Goal: Information Seeking & Learning: Learn about a topic

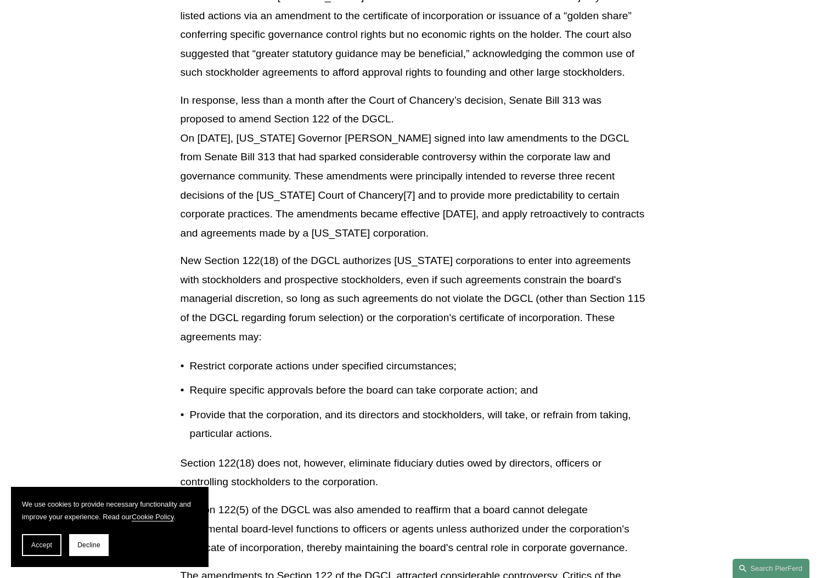
scroll to position [911, 0]
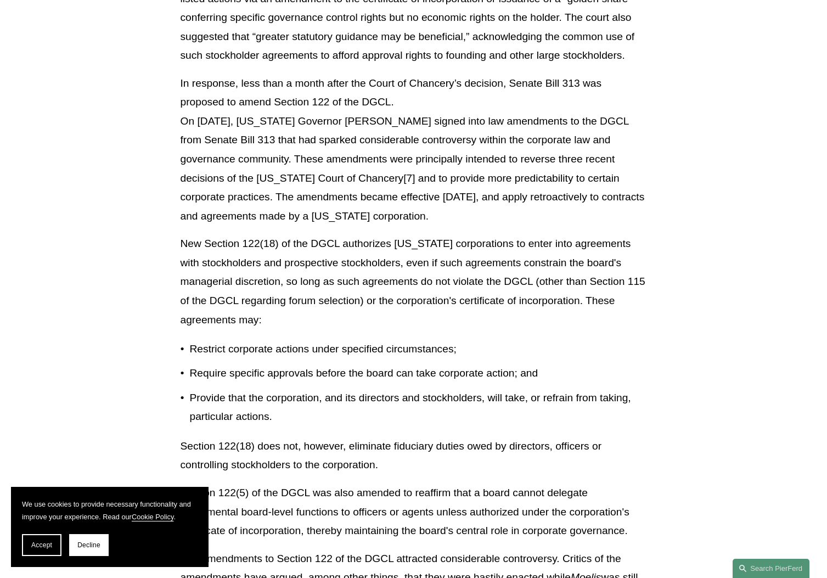
drag, startPoint x: 368, startPoint y: 158, endPoint x: 366, endPoint y: 194, distance: 35.7
click at [366, 194] on p "In response, less than a month after the Court of Chancery’s decision, Senate B…" at bounding box center [413, 150] width 466 height 152
click at [386, 210] on p "In response, less than a month after the Court of Chancery’s decision, Senate B…" at bounding box center [413, 150] width 466 height 152
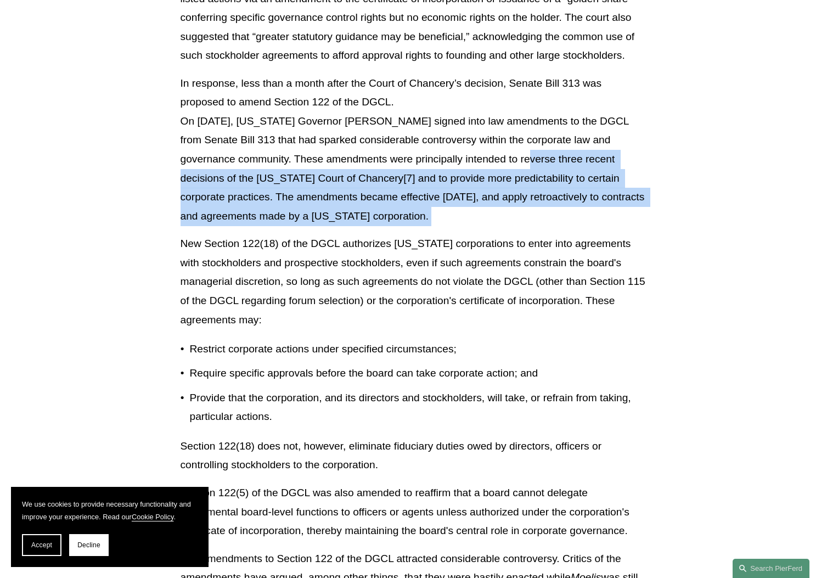
drag, startPoint x: 382, startPoint y: 203, endPoint x: 372, endPoint y: 145, distance: 58.9
click at [372, 145] on div "Download PDF [US_STATE] has long maintained its status as the mecca for U.S. co…" at bounding box center [413, 523] width 466 height 2238
click at [407, 208] on p "In response, less than a month after the Court of Chancery’s decision, Senate B…" at bounding box center [413, 150] width 466 height 152
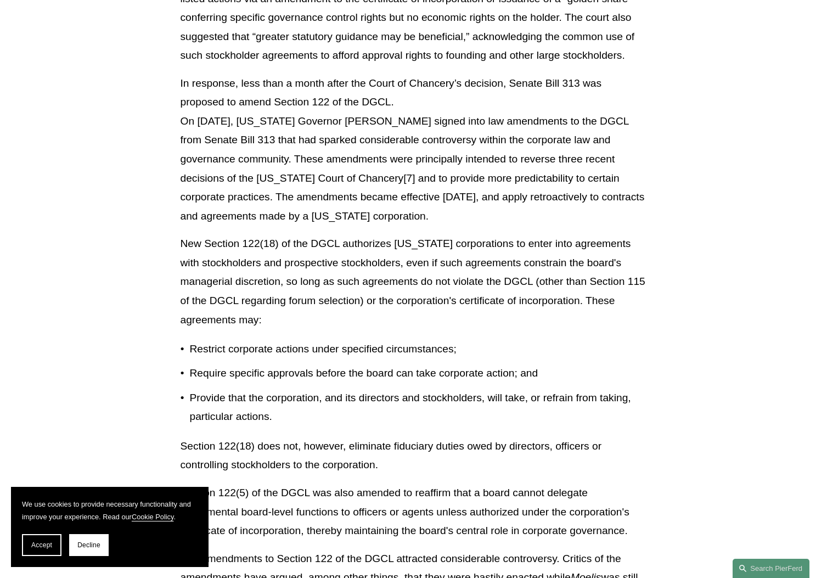
drag, startPoint x: 389, startPoint y: 203, endPoint x: 343, endPoint y: 148, distance: 71.6
click at [343, 148] on p "In response, less than a month after the Court of Chancery’s decision, Senate B…" at bounding box center [413, 150] width 466 height 152
click at [343, 186] on p "In response, less than a month after the Court of Chancery’s decision, Senate B…" at bounding box center [413, 150] width 466 height 152
click at [405, 207] on p "In response, less than a month after the Court of Chancery’s decision, Senate B…" at bounding box center [413, 150] width 466 height 152
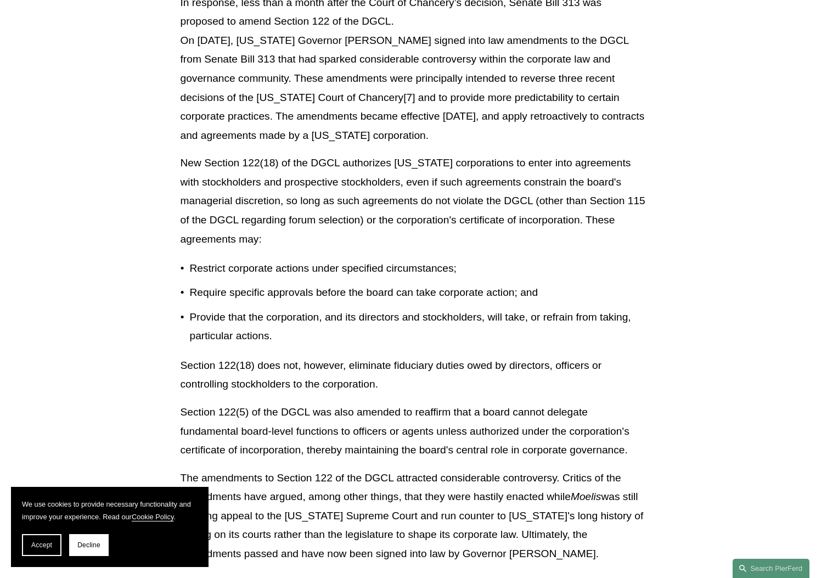
scroll to position [992, 0]
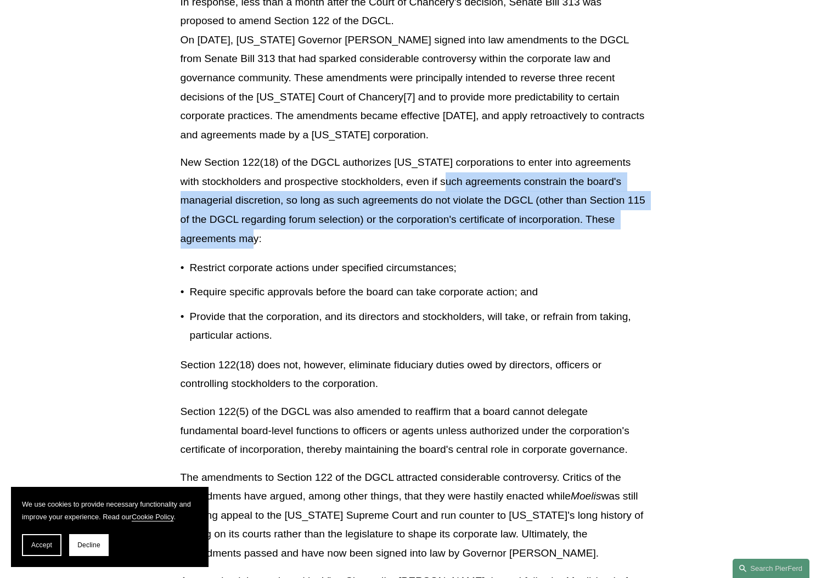
drag, startPoint x: 441, startPoint y: 223, endPoint x: 438, endPoint y: 171, distance: 52.2
click at [438, 171] on p "New Section 122(18) of the DGCL authorizes [US_STATE] corporations to enter int…" at bounding box center [413, 200] width 466 height 95
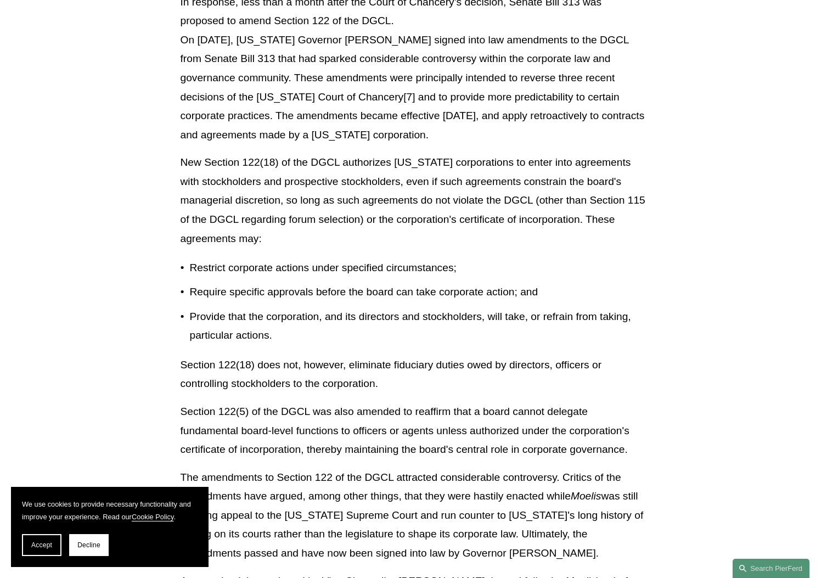
click at [450, 258] on p "Restrict corporate actions under specified circumstances;" at bounding box center [418, 267] width 457 height 19
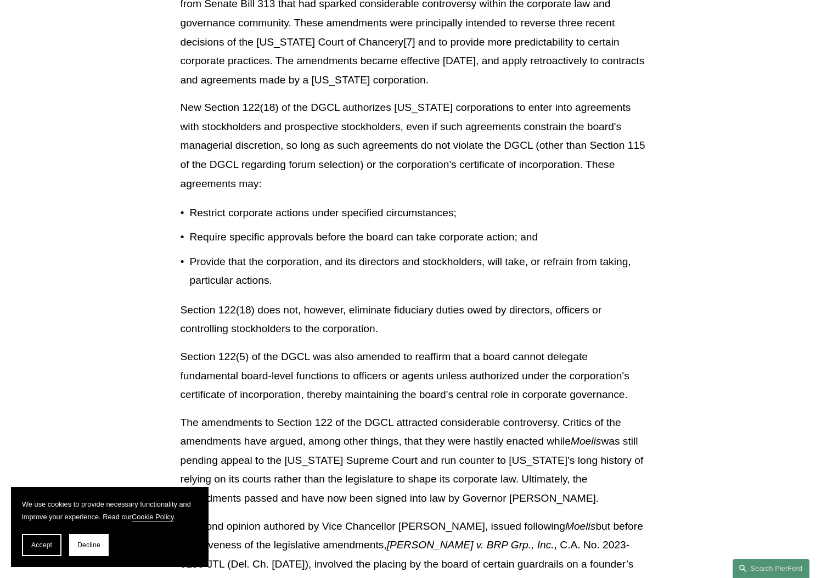
scroll to position [1067, 0]
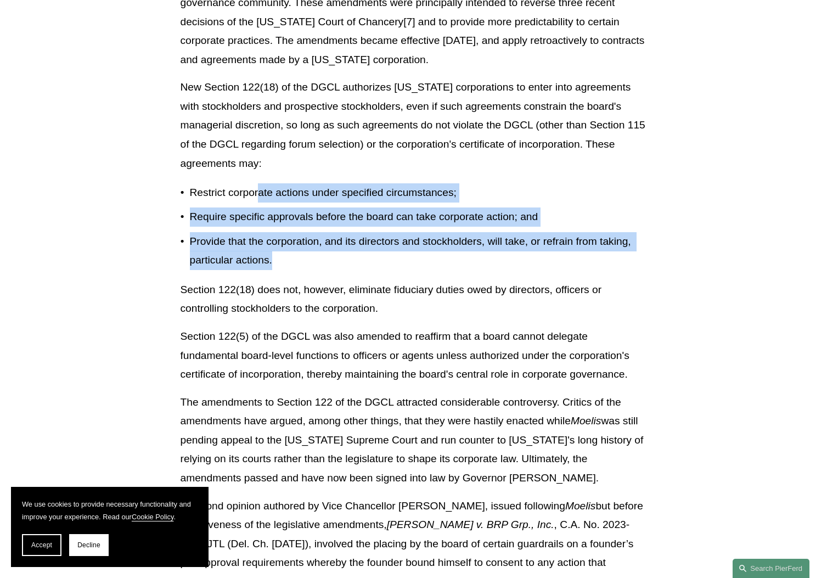
drag, startPoint x: 392, startPoint y: 247, endPoint x: 261, endPoint y: 171, distance: 151.9
click at [261, 183] on ul "Restrict corporate actions under specified circumstances; Require specific appr…" at bounding box center [413, 226] width 466 height 86
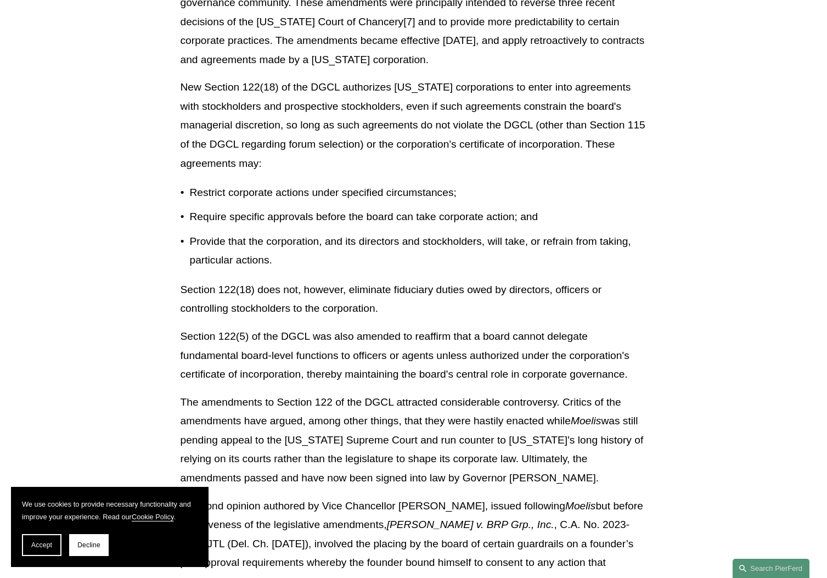
click at [338, 232] on p "Provide that the corporation, and its directors and stockholders, will take, or…" at bounding box center [418, 251] width 457 height 38
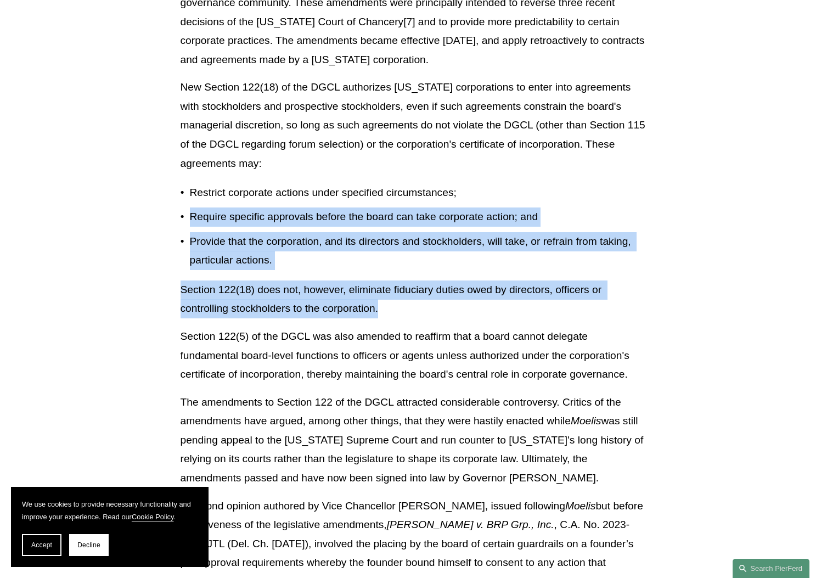
drag, startPoint x: 443, startPoint y: 299, endPoint x: 284, endPoint y: 188, distance: 193.8
click at [284, 188] on div "Download PDF [US_STATE] has long maintained its status as the mecca for U.S. co…" at bounding box center [413, 367] width 466 height 2238
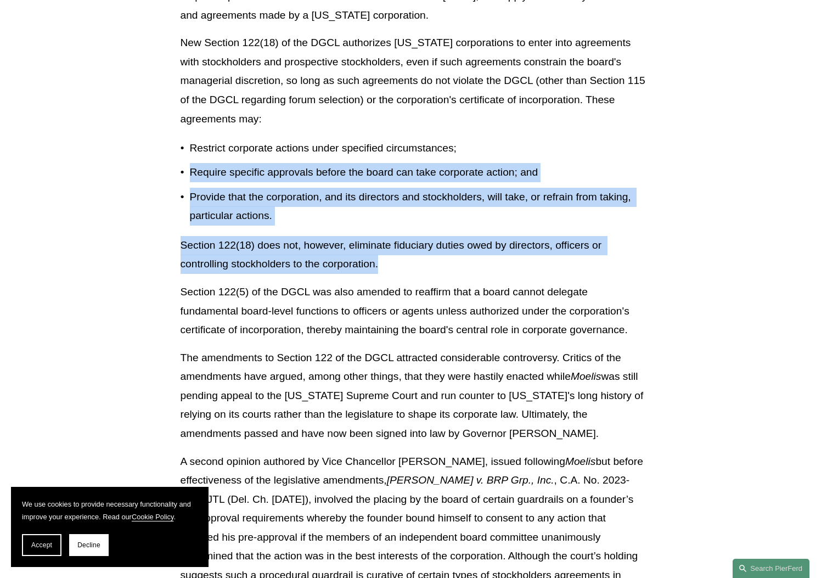
scroll to position [1112, 0]
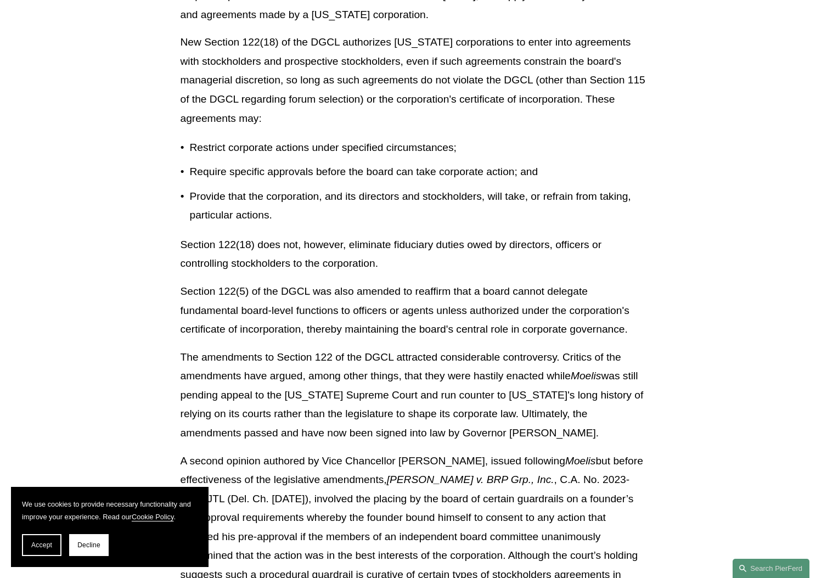
click at [577, 302] on p "Section 122(5) of the DGCL was also amended to reaffirm that a board cannot del…" at bounding box center [413, 310] width 466 height 57
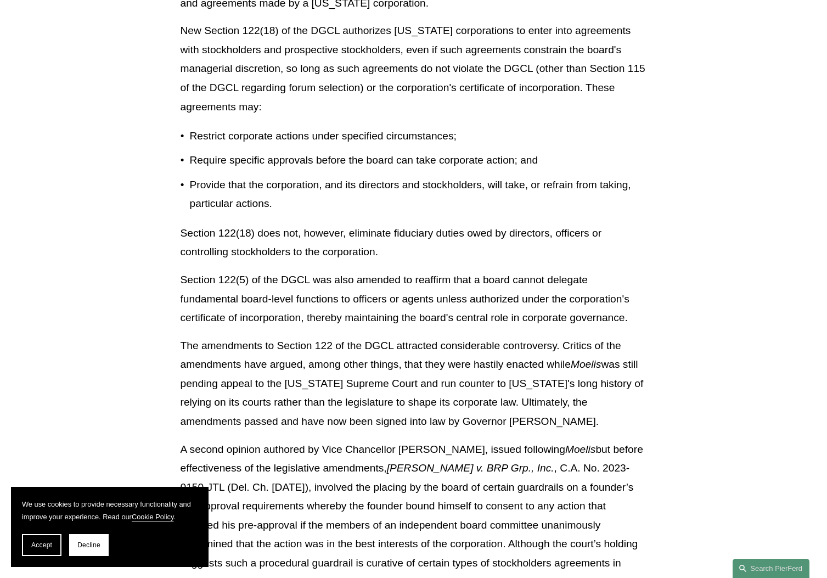
scroll to position [1140, 0]
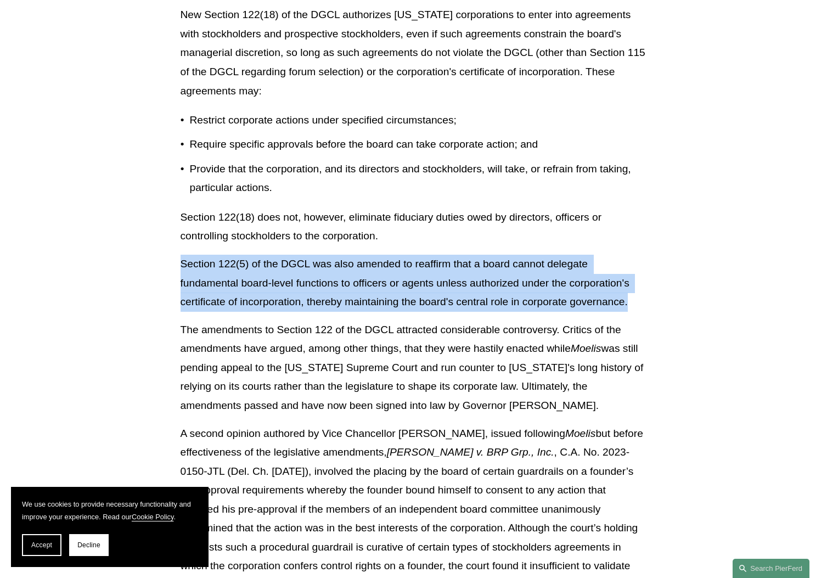
drag, startPoint x: 176, startPoint y: 243, endPoint x: 693, endPoint y: 292, distance: 519.0
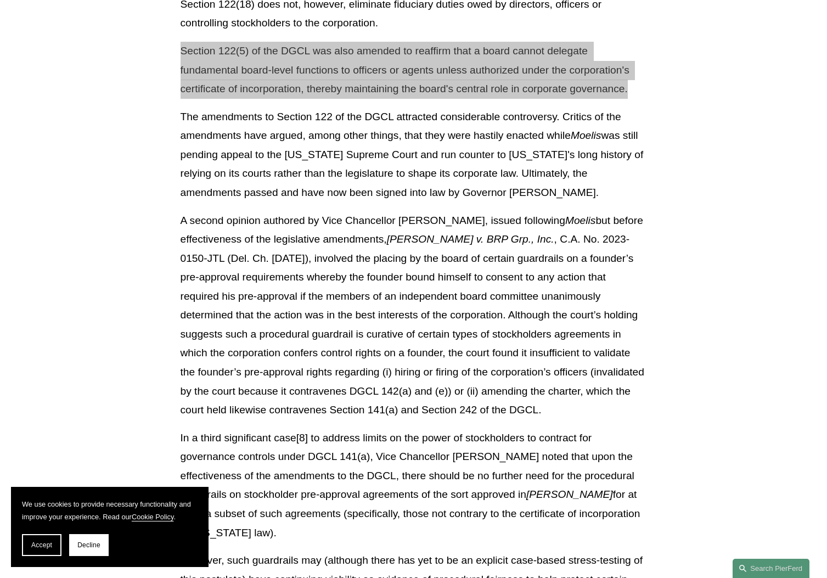
scroll to position [1354, 0]
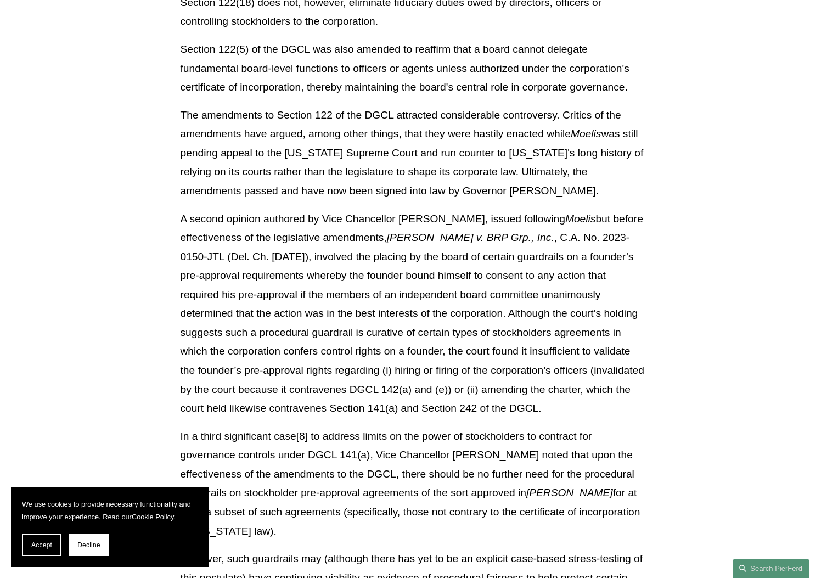
drag, startPoint x: 477, startPoint y: 293, endPoint x: 434, endPoint y: 210, distance: 94.2
click at [477, 293] on p "A second opinion authored by Vice Chancellor [PERSON_NAME], issued following Mo…" at bounding box center [413, 314] width 466 height 208
drag, startPoint x: 395, startPoint y: 218, endPoint x: 629, endPoint y: 310, distance: 251.5
click at [433, 229] on p "A second opinion authored by Vice Chancellor [PERSON_NAME], issued following Mo…" at bounding box center [413, 314] width 466 height 208
drag, startPoint x: 540, startPoint y: 313, endPoint x: 496, endPoint y: 301, distance: 45.5
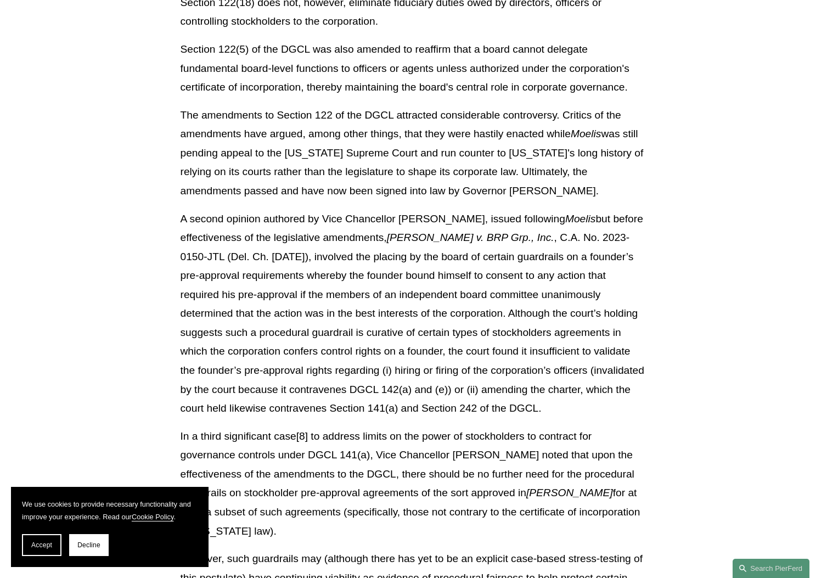
click at [539, 313] on p "A second opinion authored by Vice Chancellor [PERSON_NAME], issued following Mo…" at bounding box center [413, 314] width 466 height 208
drag, startPoint x: 407, startPoint y: 332, endPoint x: 404, endPoint y: 324, distance: 9.2
click at [407, 331] on p "A second opinion authored by Vice Chancellor [PERSON_NAME], issued following Mo…" at bounding box center [413, 314] width 466 height 208
click at [379, 316] on p "A second opinion authored by Vice Chancellor [PERSON_NAME], issued following Mo…" at bounding box center [413, 314] width 466 height 208
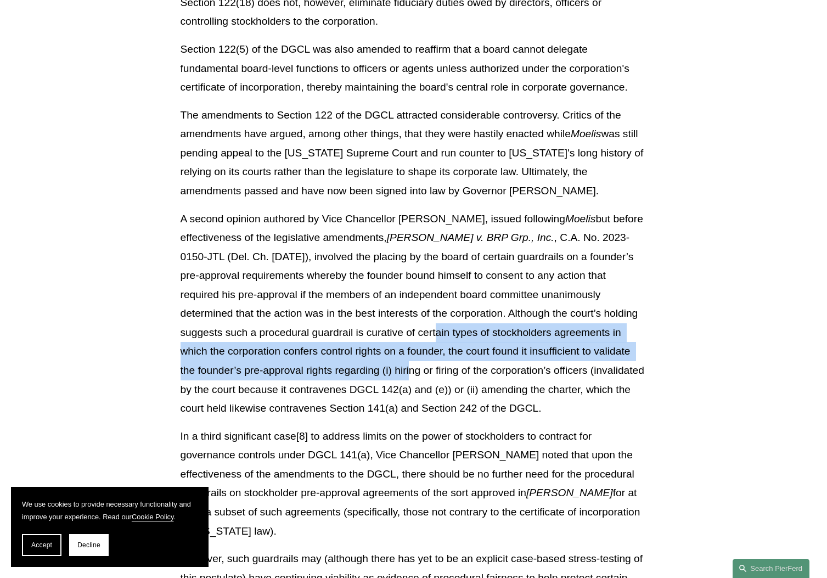
drag, startPoint x: 336, startPoint y: 299, endPoint x: 369, endPoint y: 346, distance: 56.6
click at [369, 346] on p "A second opinion authored by Vice Chancellor [PERSON_NAME], issued following Mo…" at bounding box center [413, 314] width 466 height 208
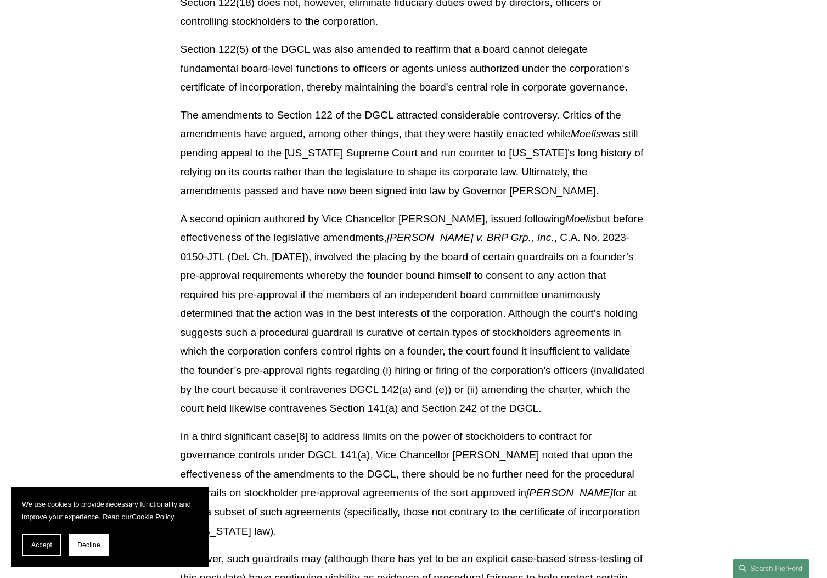
click at [391, 356] on p "A second opinion authored by Vice Chancellor [PERSON_NAME], issued following Mo…" at bounding box center [413, 314] width 466 height 208
click at [423, 349] on p "A second opinion authored by Vice Chancellor [PERSON_NAME], issued following Mo…" at bounding box center [413, 314] width 466 height 208
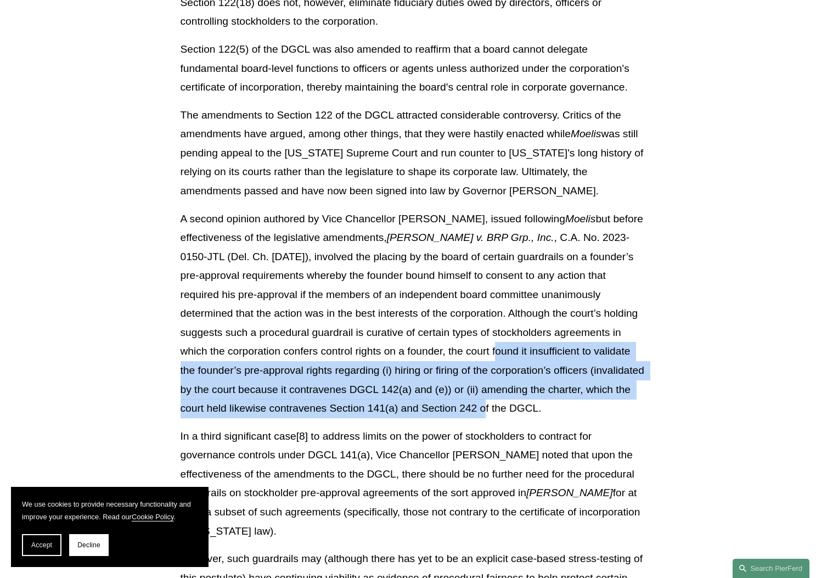
drag, startPoint x: 425, startPoint y: 320, endPoint x: 428, endPoint y: 377, distance: 57.2
click at [427, 379] on p "A second opinion authored by Vice Chancellor [PERSON_NAME], issued following Mo…" at bounding box center [413, 314] width 466 height 208
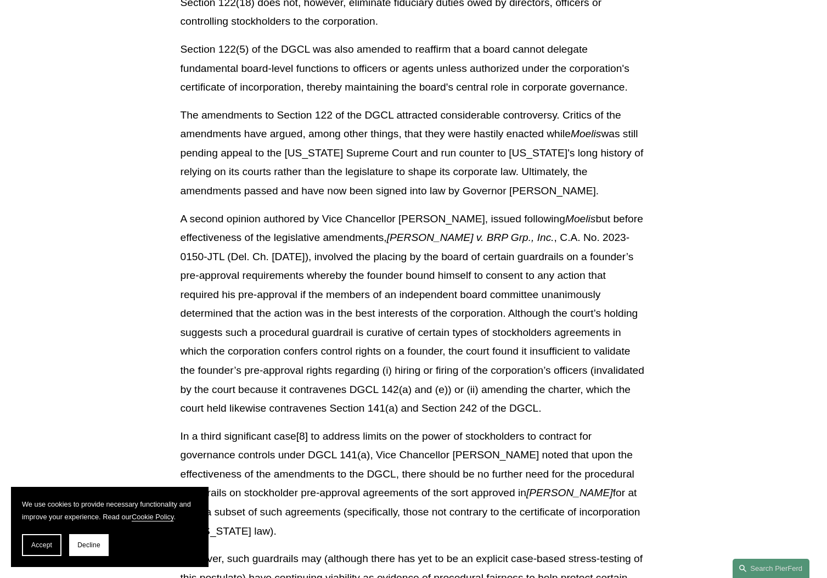
click at [500, 380] on p "A second opinion authored by Vice Chancellor [PERSON_NAME], issued following Mo…" at bounding box center [413, 314] width 466 height 208
drag, startPoint x: 533, startPoint y: 381, endPoint x: 463, endPoint y: 337, distance: 82.0
click at [463, 337] on p "A second opinion authored by Vice Chancellor [PERSON_NAME], issued following Mo…" at bounding box center [413, 314] width 466 height 208
click at [536, 377] on p "A second opinion authored by Vice Chancellor [PERSON_NAME], issued following Mo…" at bounding box center [413, 314] width 466 height 208
click at [542, 388] on p "A second opinion authored by Vice Chancellor [PERSON_NAME], issued following Mo…" at bounding box center [413, 314] width 466 height 208
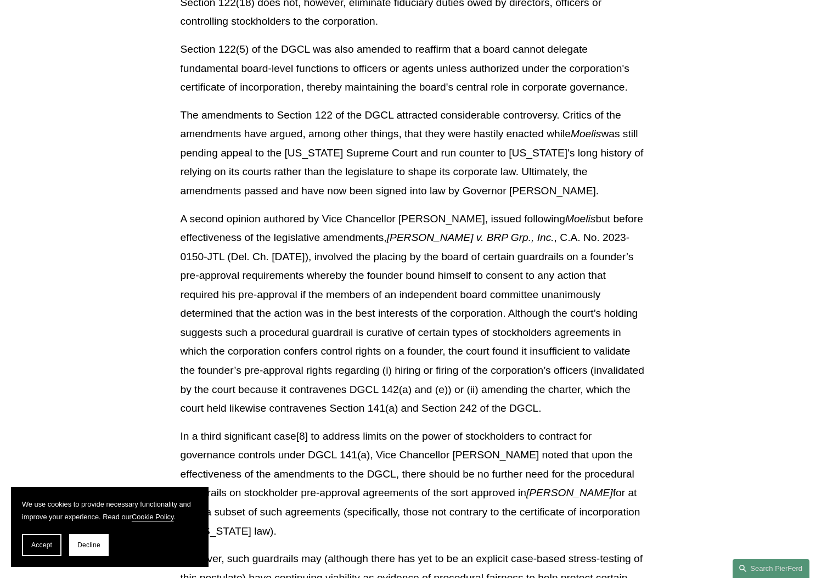
drag, startPoint x: 542, startPoint y: 391, endPoint x: 494, endPoint y: 354, distance: 60.8
click at [494, 354] on p "A second opinion authored by Vice Chancellor [PERSON_NAME], issued following Mo…" at bounding box center [413, 314] width 466 height 208
click at [540, 389] on p "A second opinion authored by Vice Chancellor [PERSON_NAME], issued following Mo…" at bounding box center [413, 314] width 466 height 208
click at [539, 390] on p "A second opinion authored by Vice Chancellor [PERSON_NAME], issued following Mo…" at bounding box center [413, 314] width 466 height 208
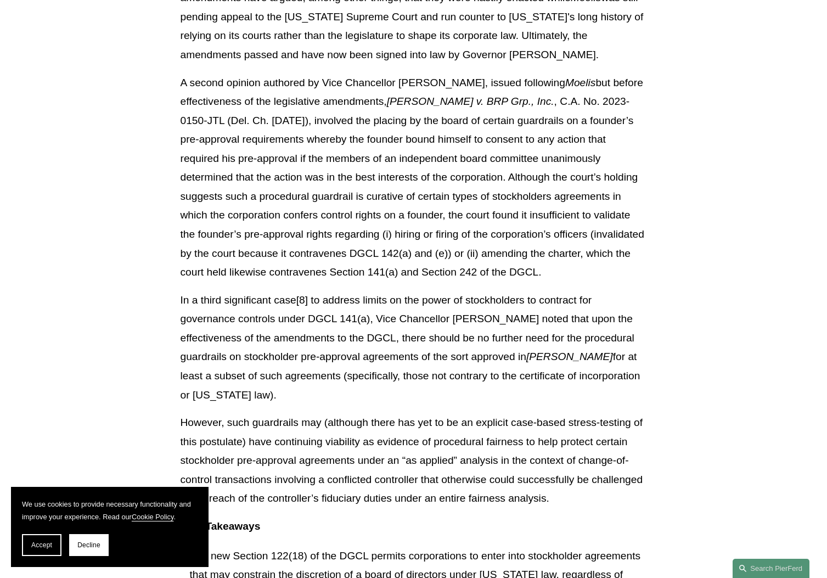
scroll to position [1493, 0]
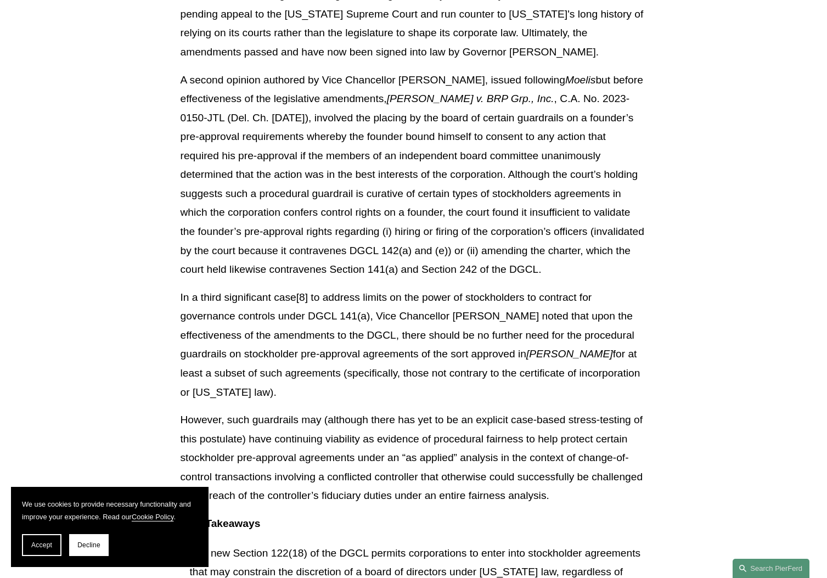
drag, startPoint x: 312, startPoint y: 270, endPoint x: 321, endPoint y: 270, distance: 9.3
click at [312, 288] on p "In a third significant case[8] to address limits on the power of stockholders t…" at bounding box center [413, 345] width 466 height 114
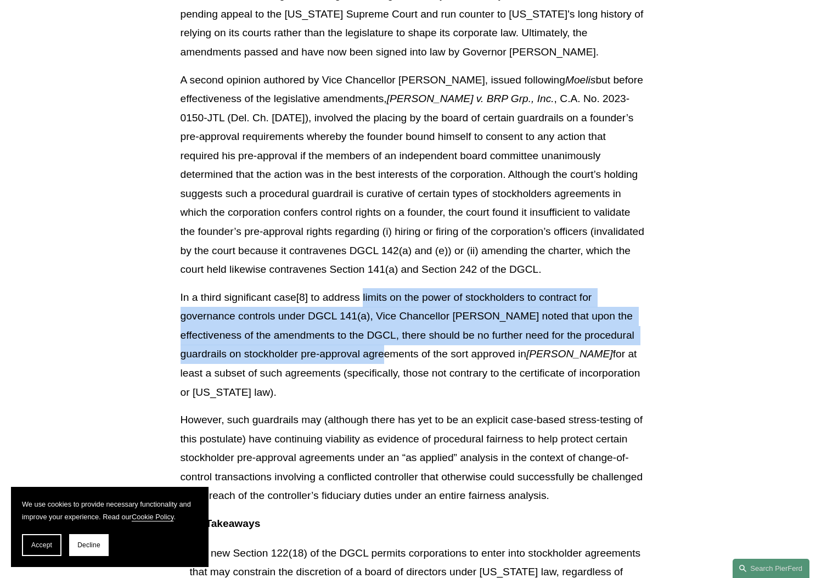
drag, startPoint x: 364, startPoint y: 276, endPoint x: 360, endPoint y: 321, distance: 44.5
click at [360, 321] on p "In a third significant case[8] to address limits on the power of stockholders t…" at bounding box center [413, 345] width 466 height 114
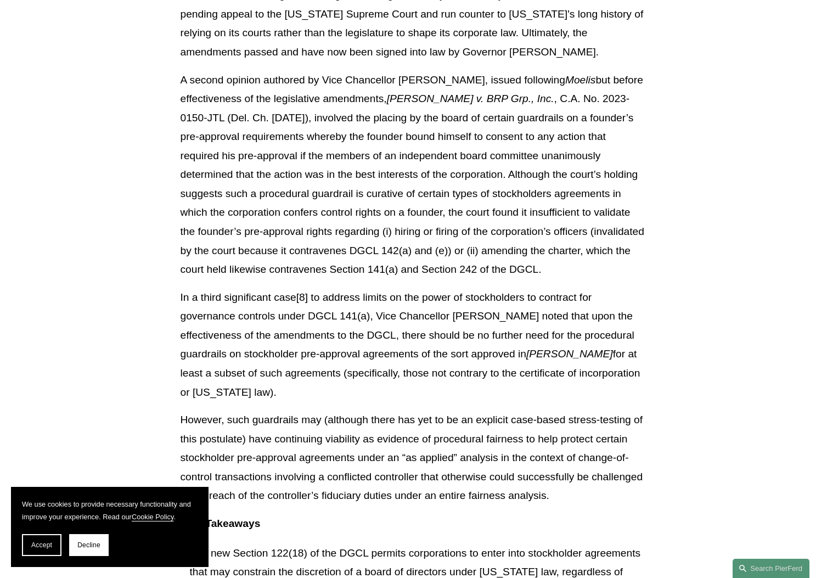
click at [386, 336] on p "In a third significant case[8] to address limits on the power of stockholders t…" at bounding box center [413, 345] width 466 height 114
click at [503, 245] on p "A second opinion authored by Vice Chancellor [PERSON_NAME], issued following Mo…" at bounding box center [413, 175] width 466 height 208
drag, startPoint x: 488, startPoint y: 243, endPoint x: 373, endPoint y: 215, distance: 118.5
click at [367, 212] on p "A second opinion authored by Vice Chancellor [PERSON_NAME], issued following Mo…" at bounding box center [413, 175] width 466 height 208
copy p "(i) hiring or firing of the corporation’s officers (invalidated by the court be…"
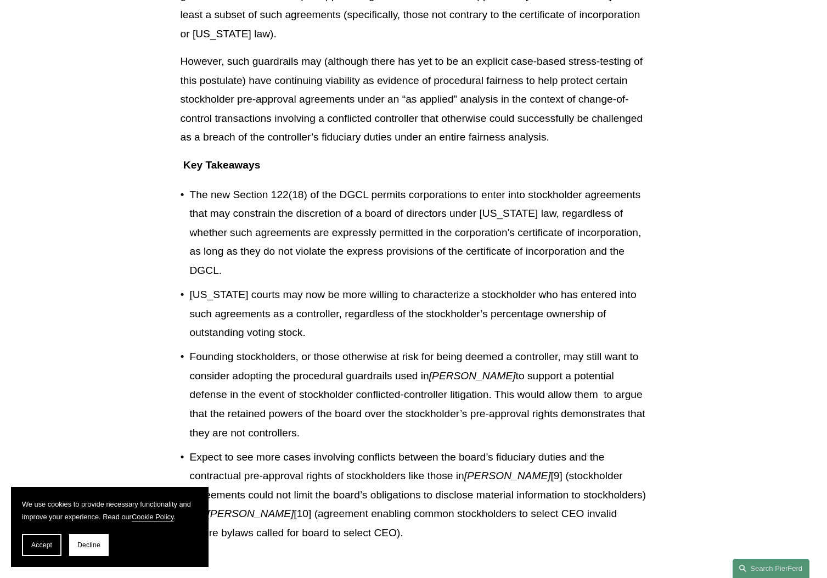
scroll to position [1851, 0]
drag, startPoint x: 376, startPoint y: 190, endPoint x: 386, endPoint y: 195, distance: 11.3
click at [376, 190] on p "The new Section 122(18) of the DGCL permits corporations to enter into stockhol…" at bounding box center [418, 232] width 457 height 95
click at [410, 226] on p "The new Section 122(18) of the DGCL permits corporations to enter into stockhol…" at bounding box center [418, 232] width 457 height 95
click at [384, 286] on p "[US_STATE] courts may now be more willing to characterize a stockholder who has…" at bounding box center [418, 313] width 457 height 57
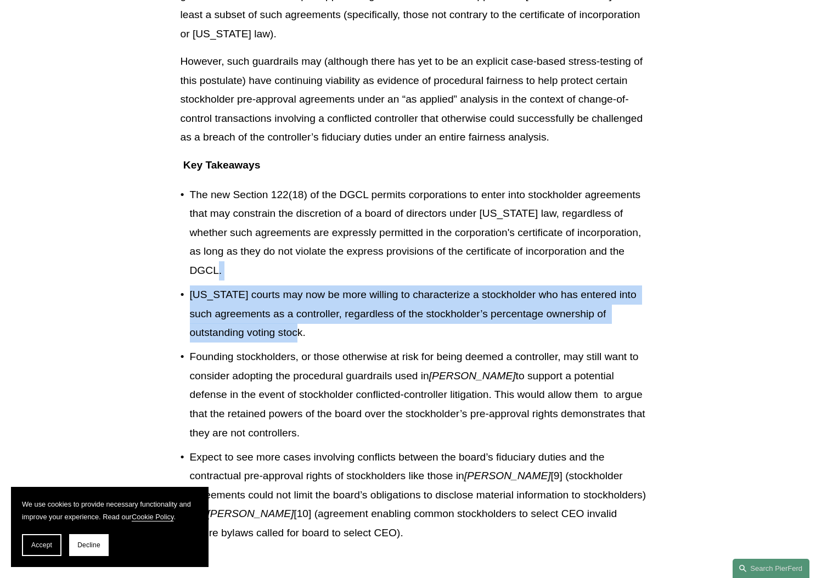
drag, startPoint x: 392, startPoint y: 285, endPoint x: 366, endPoint y: 231, distance: 59.4
click at [364, 231] on ul "The new Section 122(18) of the DGCL permits corporations to enter into stockhol…" at bounding box center [413, 363] width 466 height 357
click at [441, 285] on p "[US_STATE] courts may now be more willing to characterize a stockholder who has…" at bounding box center [418, 313] width 457 height 57
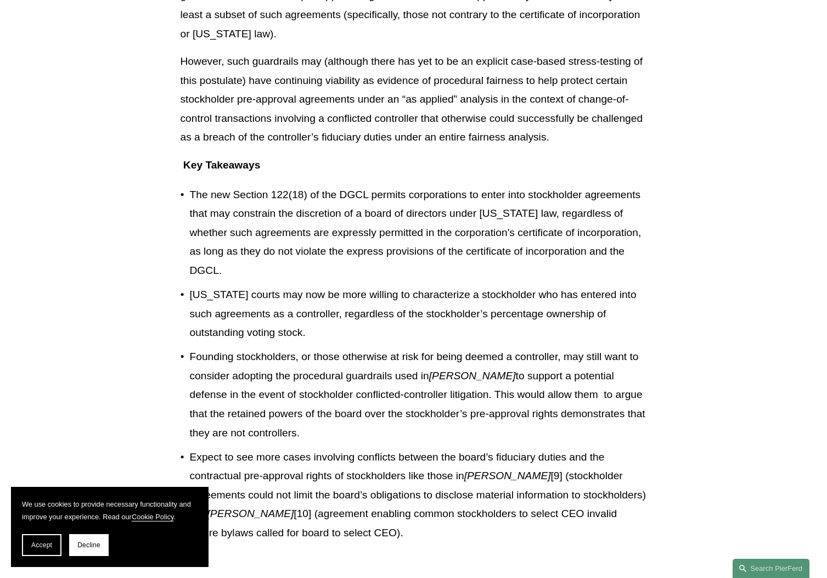
click at [434, 347] on p "Founding stockholders, or those otherwise at risk for being deemed a controller…" at bounding box center [418, 394] width 457 height 95
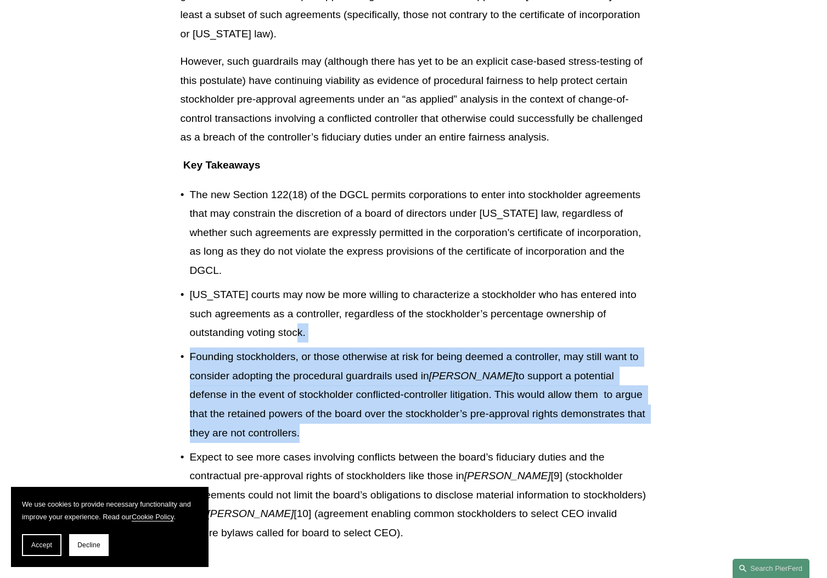
drag, startPoint x: 386, startPoint y: 387, endPoint x: 320, endPoint y: 287, distance: 119.9
click at [320, 287] on ul "The new Section 122(18) of the DGCL permits corporations to enter into stockhol…" at bounding box center [413, 363] width 466 height 357
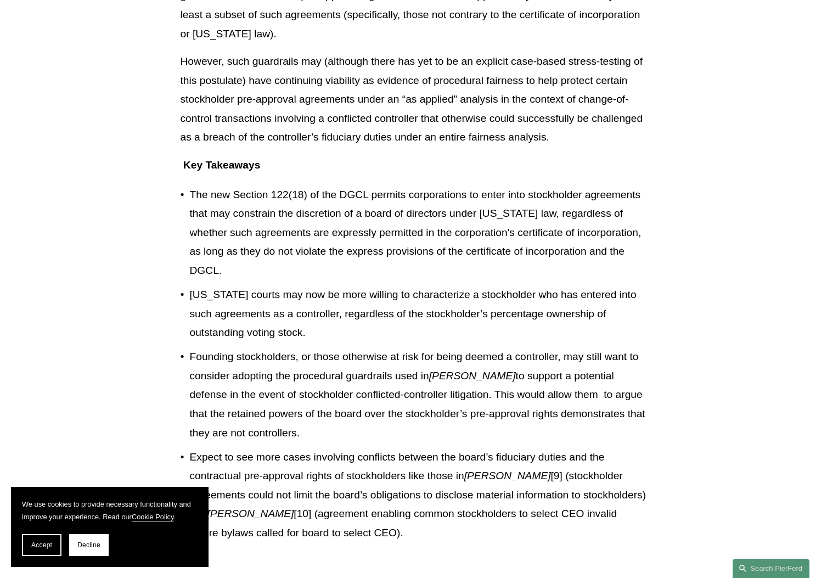
click at [462, 295] on ul "The new Section 122(18) of the DGCL permits corporations to enter into stockhol…" at bounding box center [413, 363] width 466 height 357
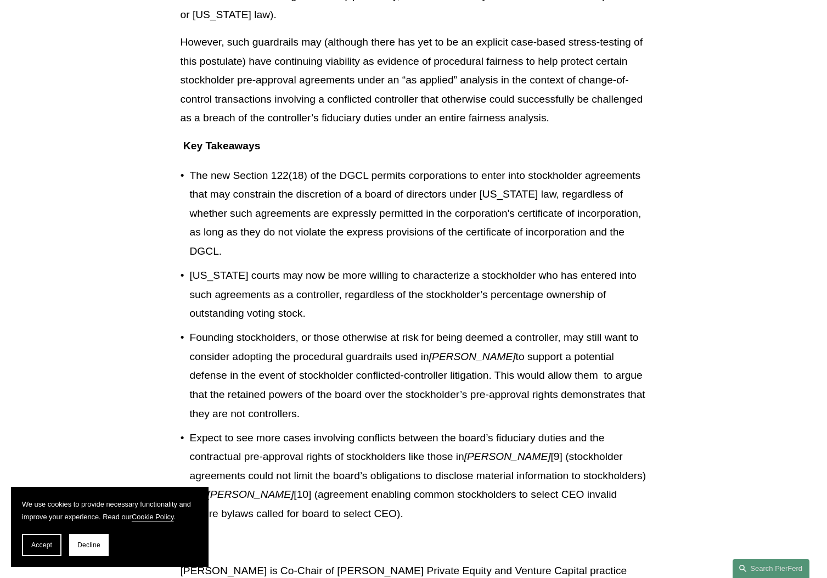
scroll to position [1872, 0]
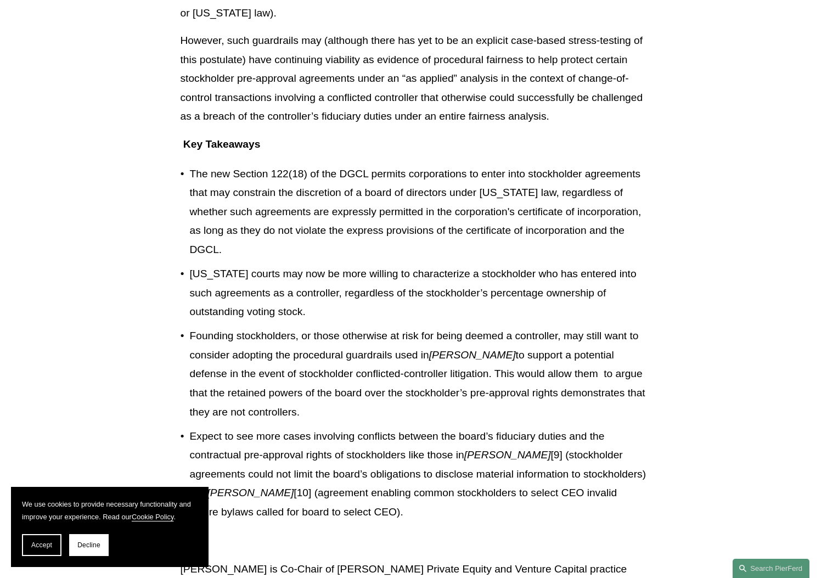
drag, startPoint x: 457, startPoint y: 335, endPoint x: 459, endPoint y: 319, distance: 16.0
click at [457, 335] on p "Founding stockholders, or those otherwise at risk for being deemed a controller…" at bounding box center [418, 373] width 457 height 95
drag, startPoint x: 459, startPoint y: 344, endPoint x: 481, endPoint y: 373, distance: 36.8
click at [459, 344] on p "Founding stockholders, or those otherwise at risk for being deemed a controller…" at bounding box center [418, 373] width 457 height 95
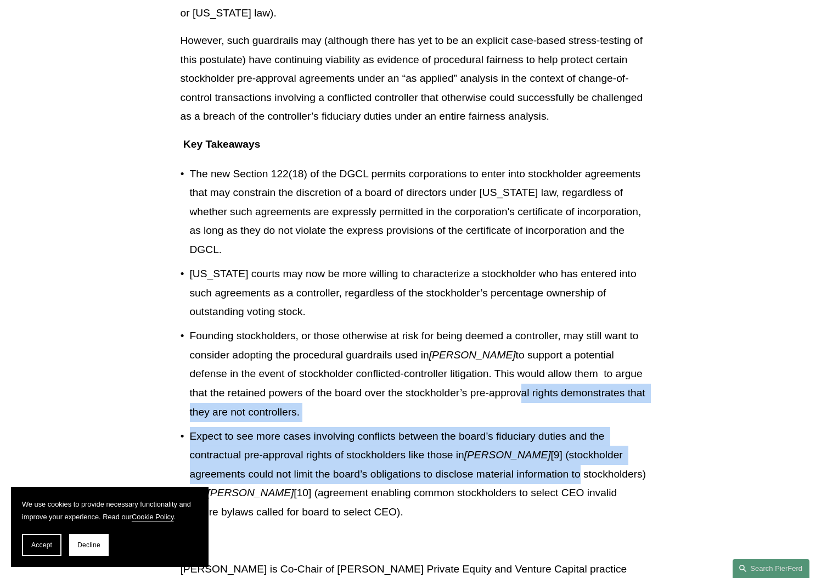
drag, startPoint x: 529, startPoint y: 428, endPoint x: 483, endPoint y: 326, distance: 111.9
click at [484, 327] on ul "The new Section 122(18) of the DGCL permits corporations to enter into stockhol…" at bounding box center [413, 343] width 466 height 357
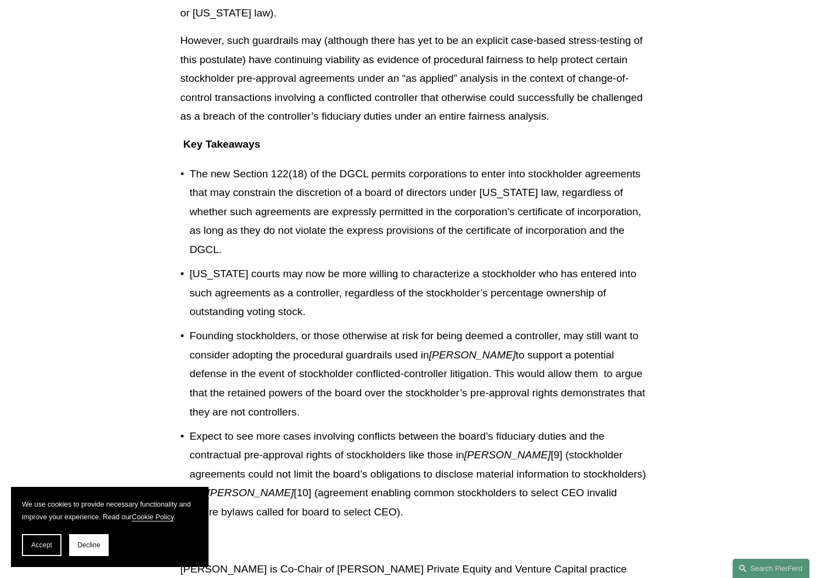
drag, startPoint x: 519, startPoint y: 474, endPoint x: 512, endPoint y: 465, distance: 12.1
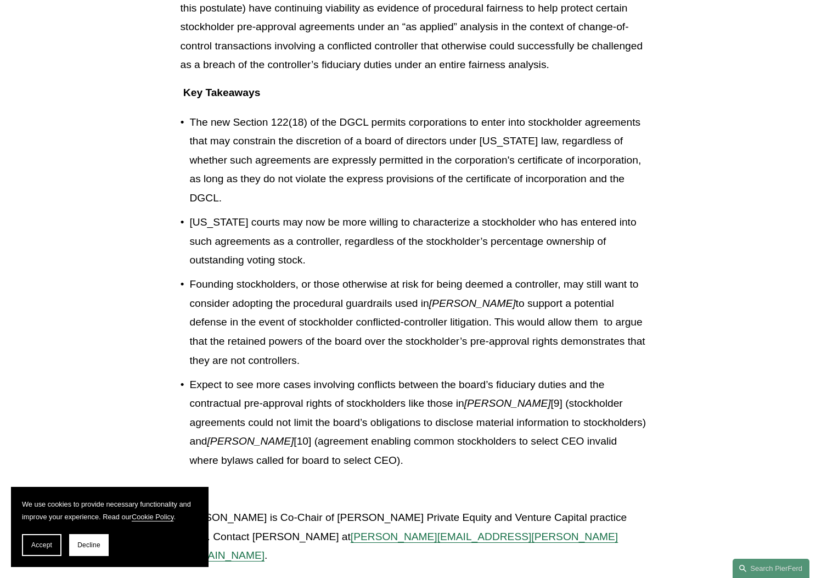
scroll to position [1928, 0]
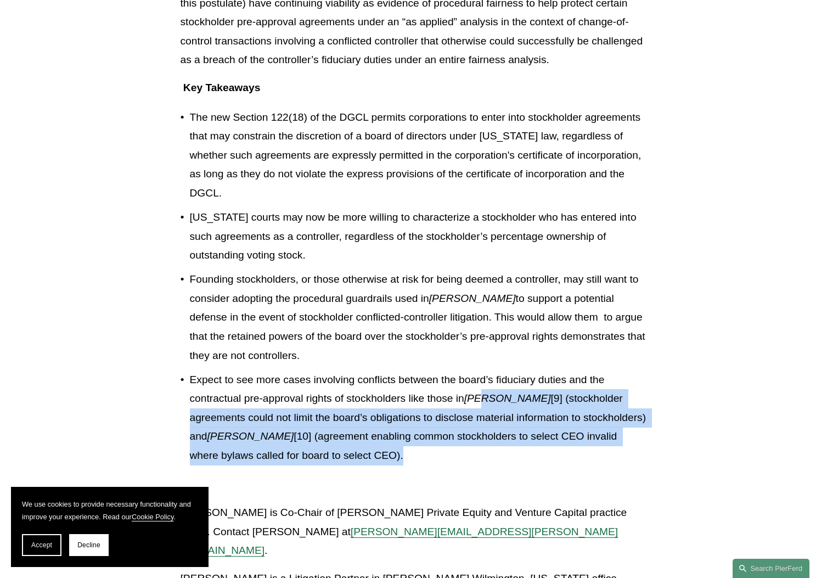
drag, startPoint x: 494, startPoint y: 345, endPoint x: 498, endPoint y: 411, distance: 66.5
click at [499, 411] on p "Expect to see more cases involving conflicts between the board’s fiduciary duti…" at bounding box center [418, 417] width 457 height 95
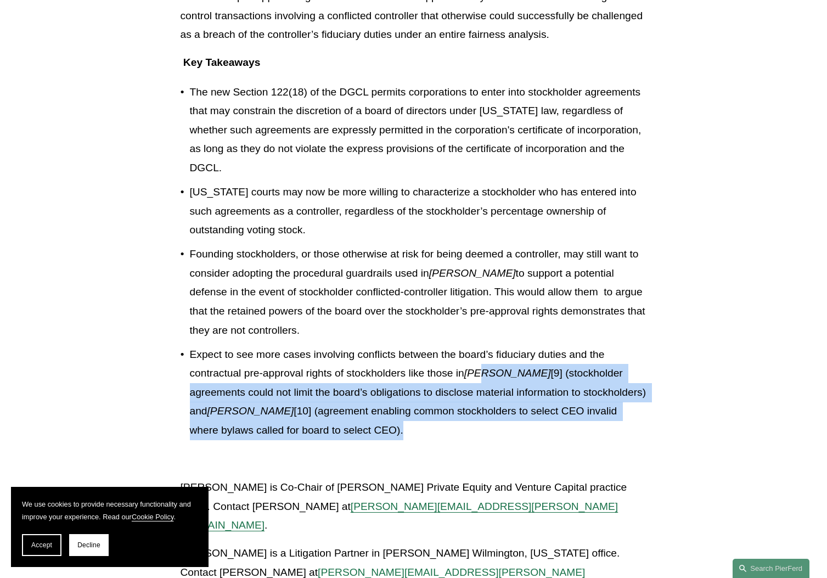
scroll to position [1955, 0]
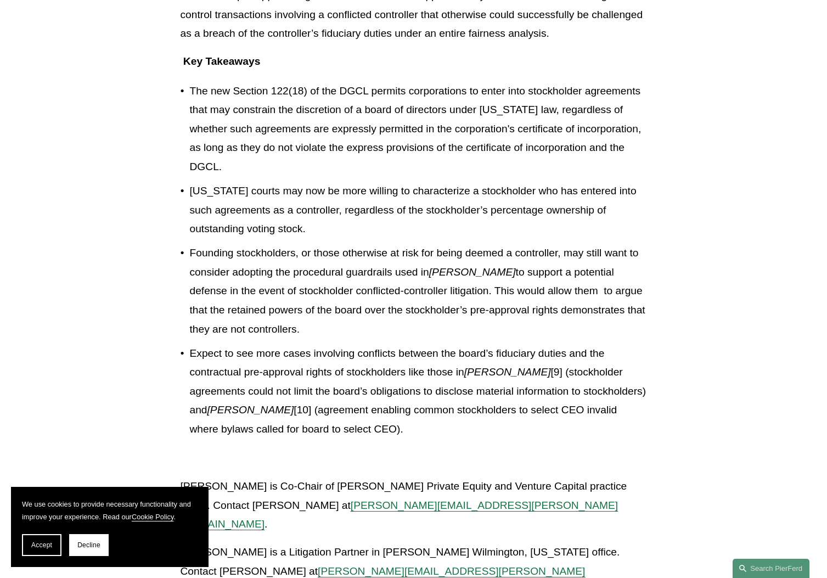
click at [439, 368] on p "Expect to see more cases involving conflicts between the board’s fiduciary duti…" at bounding box center [418, 391] width 457 height 95
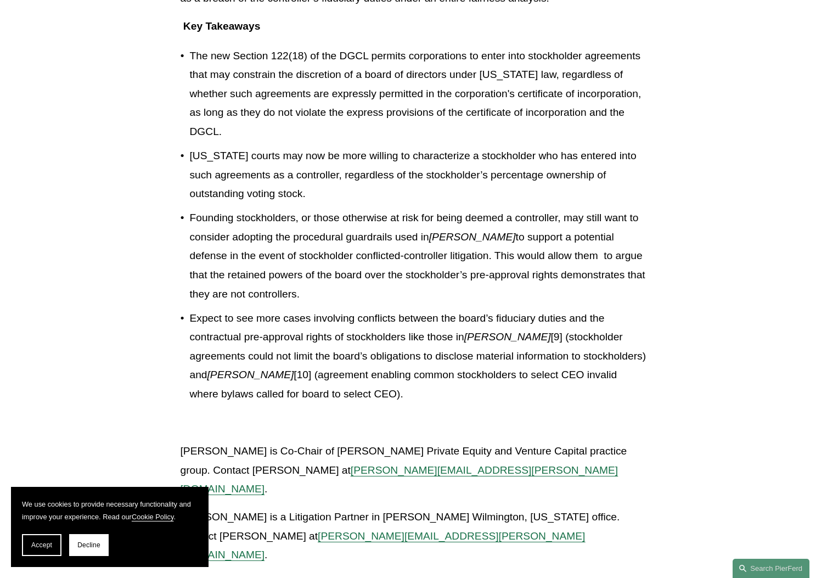
scroll to position [1992, 0]
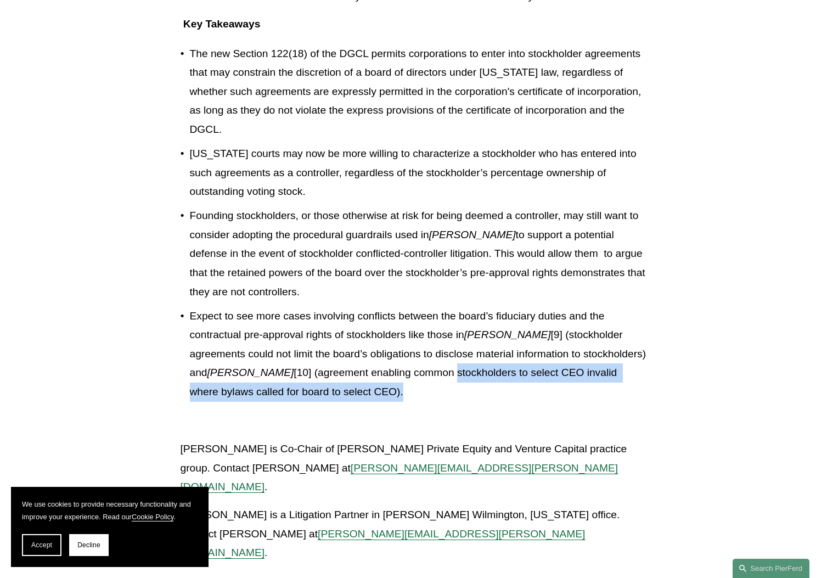
drag, startPoint x: 402, startPoint y: 319, endPoint x: 433, endPoint y: 341, distance: 37.7
click at [428, 342] on p "Expect to see more cases involving conflicts between the board’s fiduciary duti…" at bounding box center [418, 354] width 457 height 95
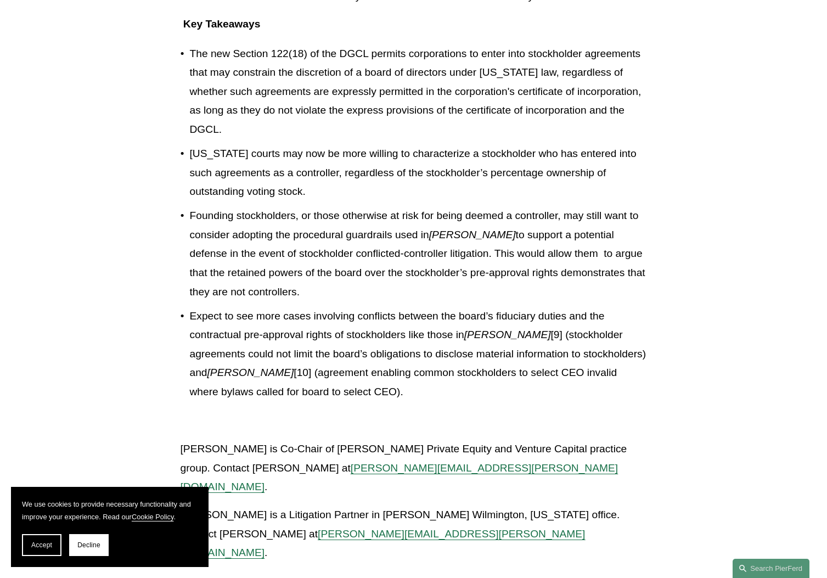
click at [520, 332] on p "Expect to see more cases involving conflicts between the board’s fiduciary duti…" at bounding box center [418, 354] width 457 height 95
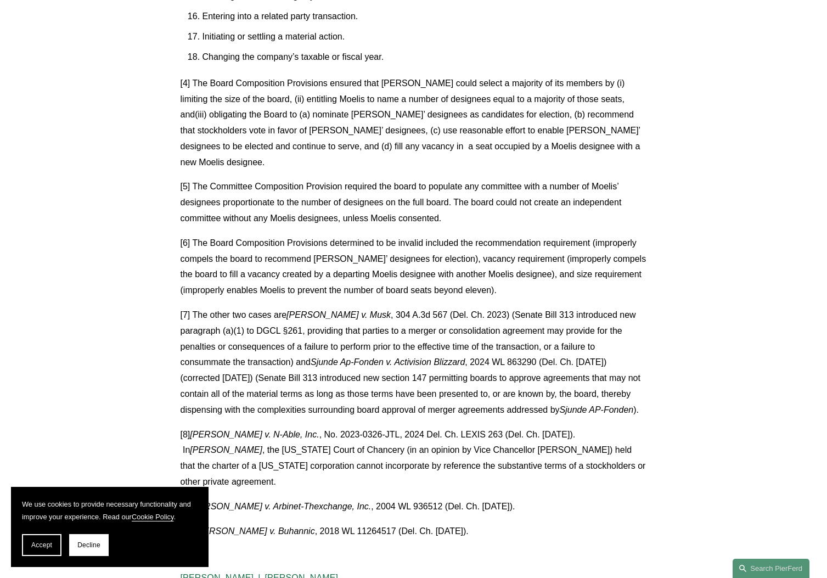
scroll to position [3256, 0]
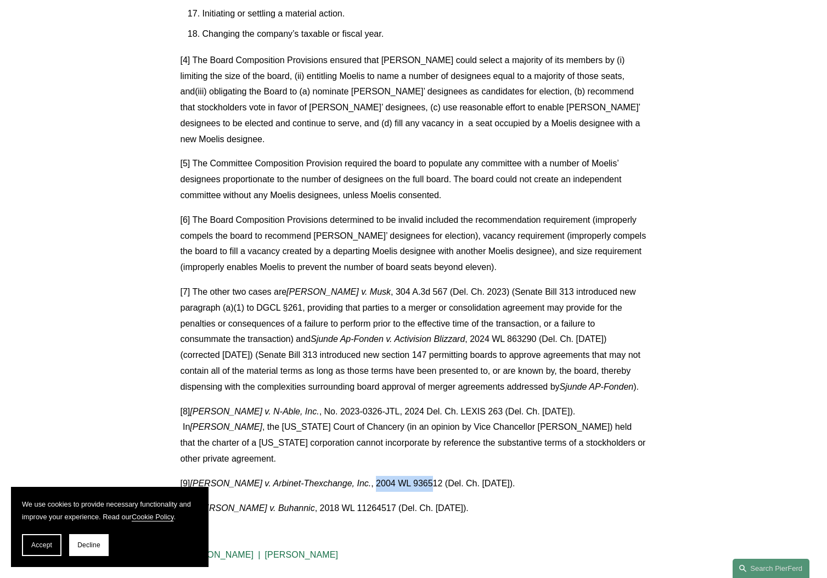
drag, startPoint x: 340, startPoint y: 335, endPoint x: 401, endPoint y: 343, distance: 62.0
click at [394, 476] on p "[9] [PERSON_NAME] v. Arbinet-Thexchange, Inc. , 2004 WL 936512 (Del. Ch. [DATE]…" at bounding box center [413, 484] width 466 height 16
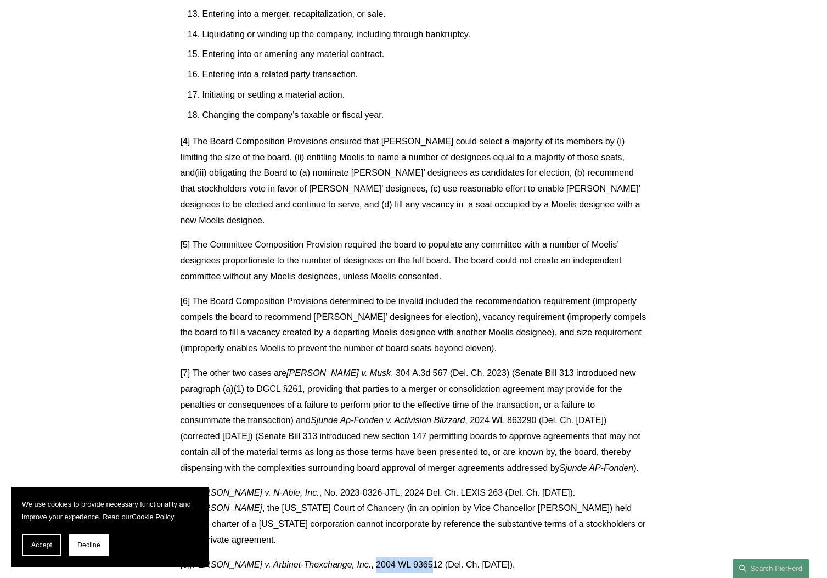
scroll to position [3192, 0]
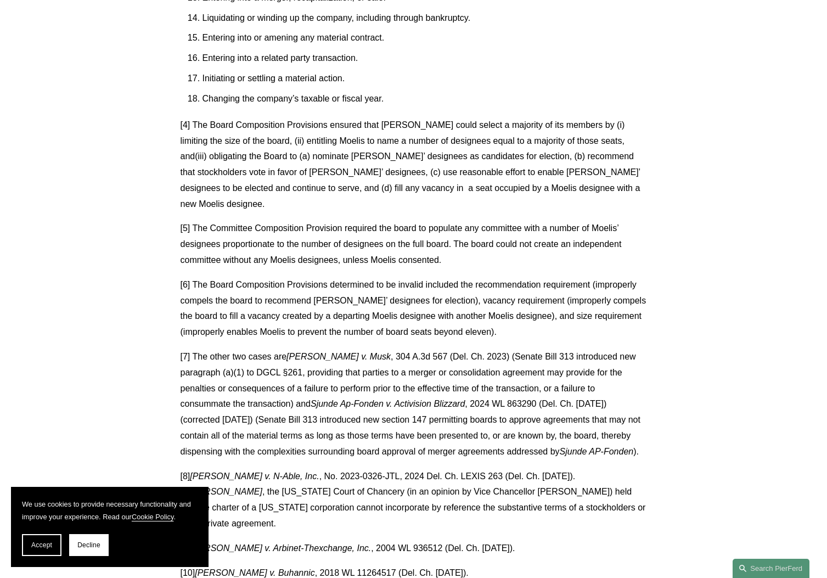
click at [503, 349] on p "[7] The other two cases are [PERSON_NAME] v. Musk , 304 A.3d 567 (Del. Ch. 2023…" at bounding box center [413, 404] width 466 height 111
click at [554, 349] on p "[7] The other two cases are [PERSON_NAME] v. Musk , 304 A.3d 567 (Del. Ch. 2023…" at bounding box center [413, 404] width 466 height 111
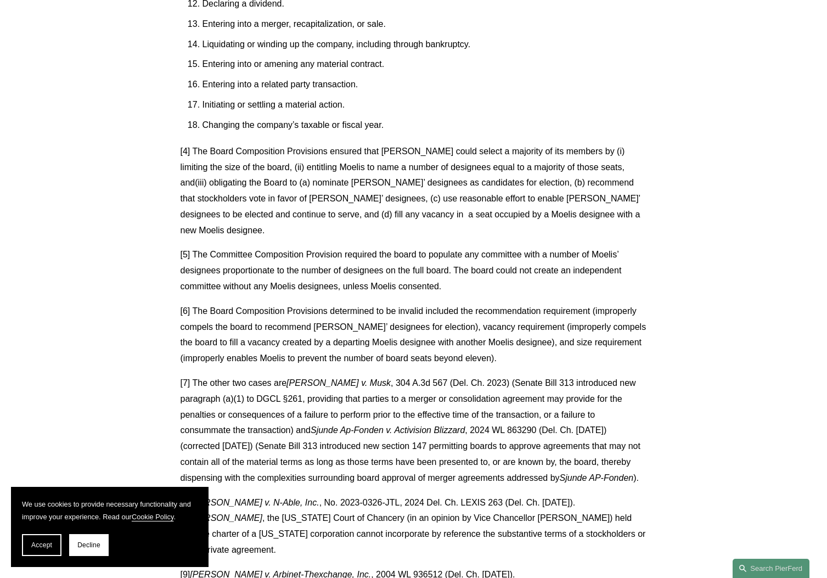
scroll to position [3165, 0]
click at [359, 375] on p "[7] The other two cases are [PERSON_NAME] v. Musk , 304 A.3d 567 (Del. Ch. 2023…" at bounding box center [413, 430] width 466 height 111
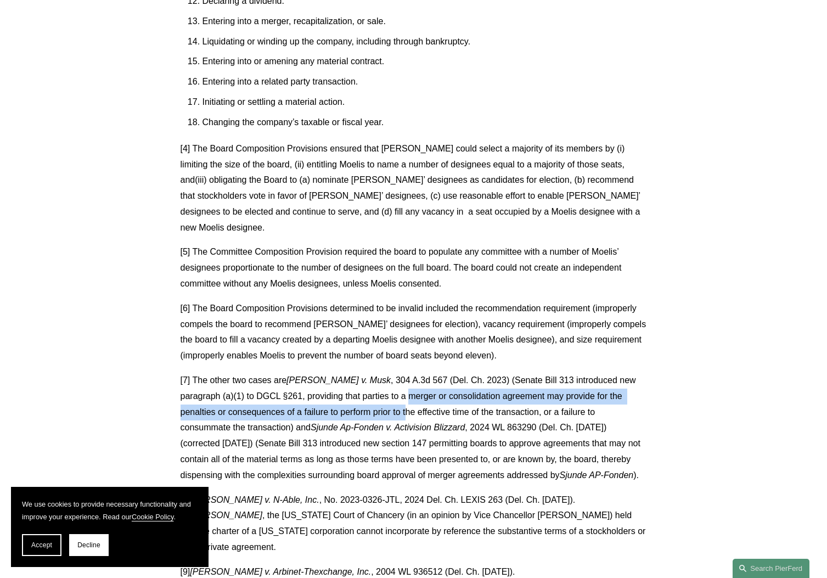
scroll to position [3166, 0]
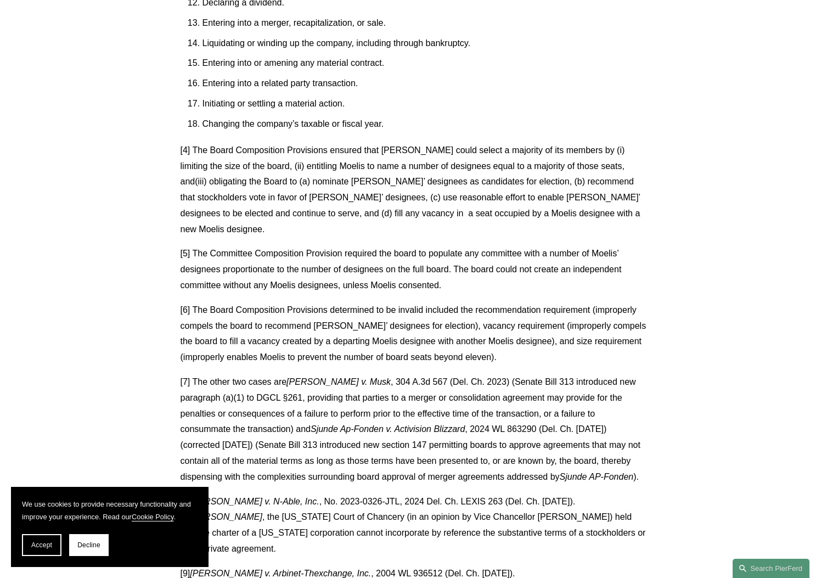
click at [375, 374] on p "[7] The other two cases are [PERSON_NAME] v. Musk , 304 A.3d 567 (Del. Ch. 2023…" at bounding box center [413, 429] width 466 height 111
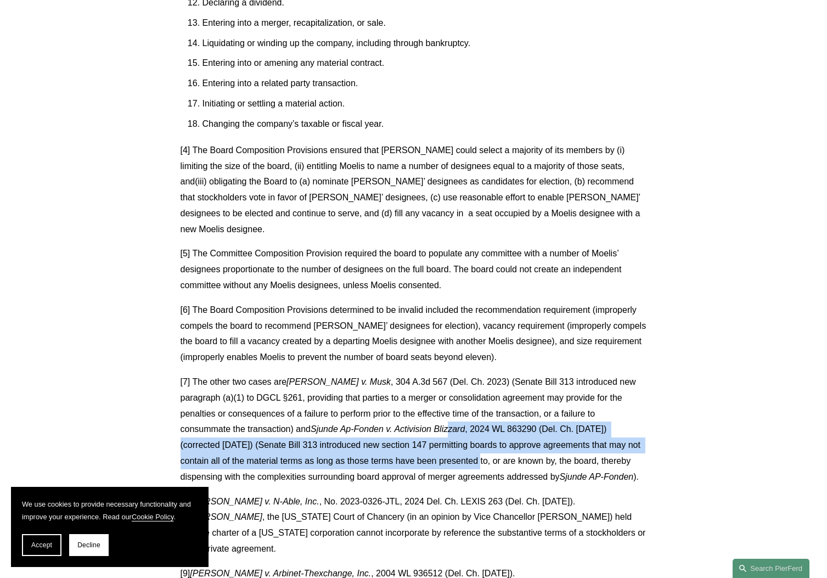
drag, startPoint x: 386, startPoint y: 303, endPoint x: 387, endPoint y: 328, distance: 24.7
click at [387, 374] on p "[7] The other two cases are [PERSON_NAME] v. Musk , 304 A.3d 567 (Del. Ch. 2023…" at bounding box center [413, 429] width 466 height 111
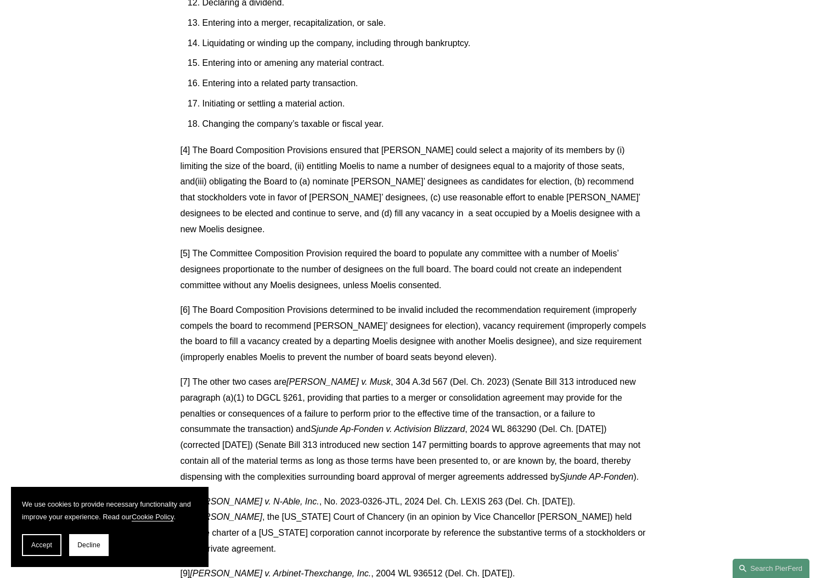
click at [399, 374] on p "[7] The other two cases are [PERSON_NAME] v. Musk , 304 A.3d 567 (Del. Ch. 2023…" at bounding box center [413, 429] width 466 height 111
click at [386, 374] on p "[7] The other two cases are [PERSON_NAME] v. Musk , 304 A.3d 567 (Del. Ch. 2023…" at bounding box center [413, 429] width 466 height 111
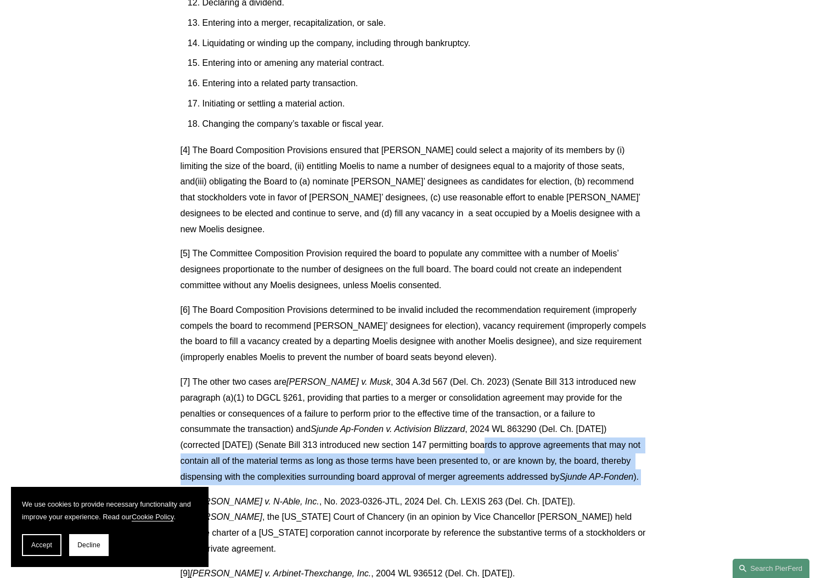
drag, startPoint x: 391, startPoint y: 316, endPoint x: 392, endPoint y: 358, distance: 41.7
click at [392, 358] on div "This publication and/or any linked publications herein do not constitute legal,…" at bounding box center [413, 21] width 466 height 1170
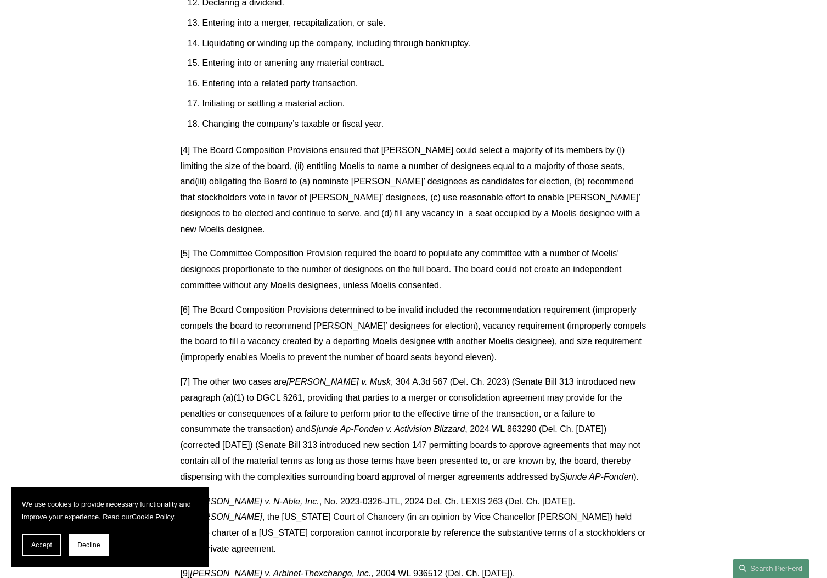
click at [406, 494] on p "[8] [PERSON_NAME] v. N-Able, Inc. , No. 2023-0326-JTL, 2024 Del. Ch. LEXIS 263 …" at bounding box center [413, 525] width 466 height 63
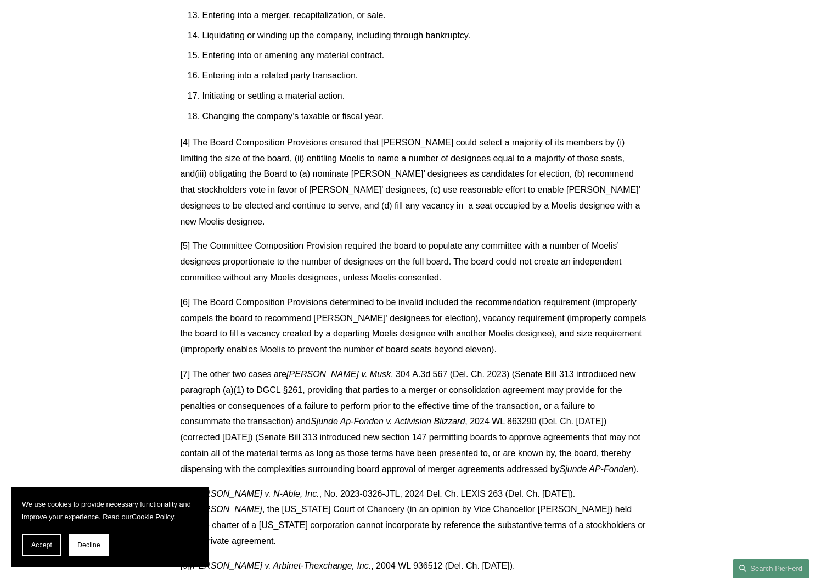
scroll to position [3174, 1]
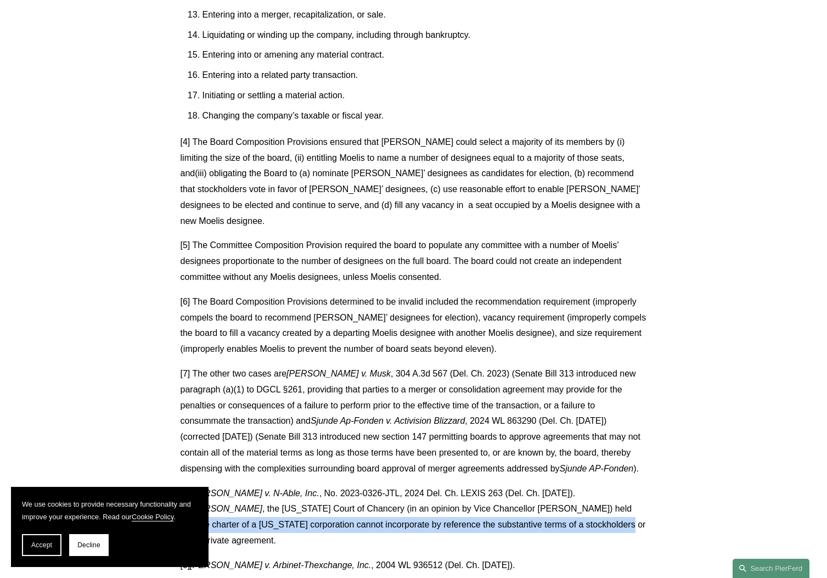
drag, startPoint x: 502, startPoint y: 394, endPoint x: 507, endPoint y: 370, distance: 24.1
click at [507, 485] on p "[8] [PERSON_NAME] v. N-Able, Inc. , No. 2023-0326-JTL, 2024 Del. Ch. LEXIS 263 …" at bounding box center [413, 516] width 466 height 63
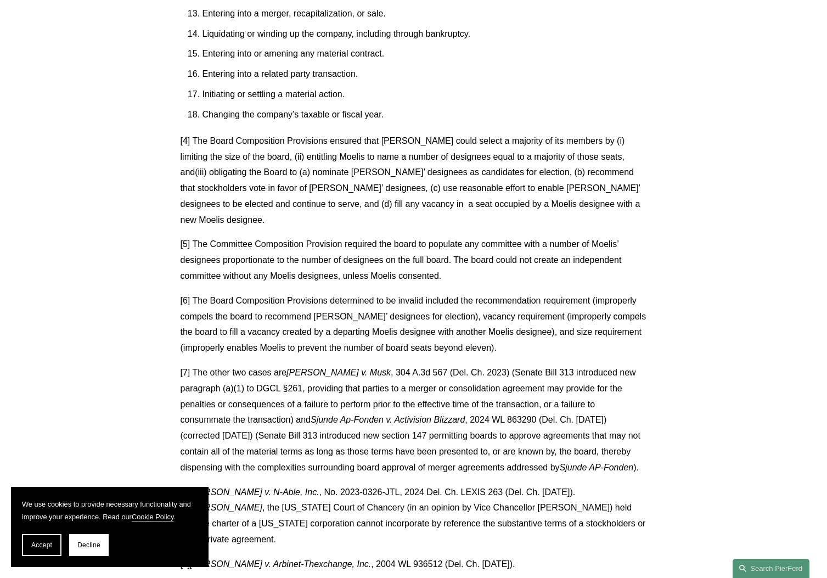
click at [511, 484] on p "[8] [PERSON_NAME] v. N-Able, Inc. , No. 2023-0326-JTL, 2024 Del. Ch. LEXIS 263 …" at bounding box center [413, 515] width 466 height 63
click at [400, 483] on p "[8] [PERSON_NAME] v. N-Able, Inc. , No. 2023-0326-JTL, 2024 Del. Ch. LEXIS 263 …" at bounding box center [413, 514] width 466 height 63
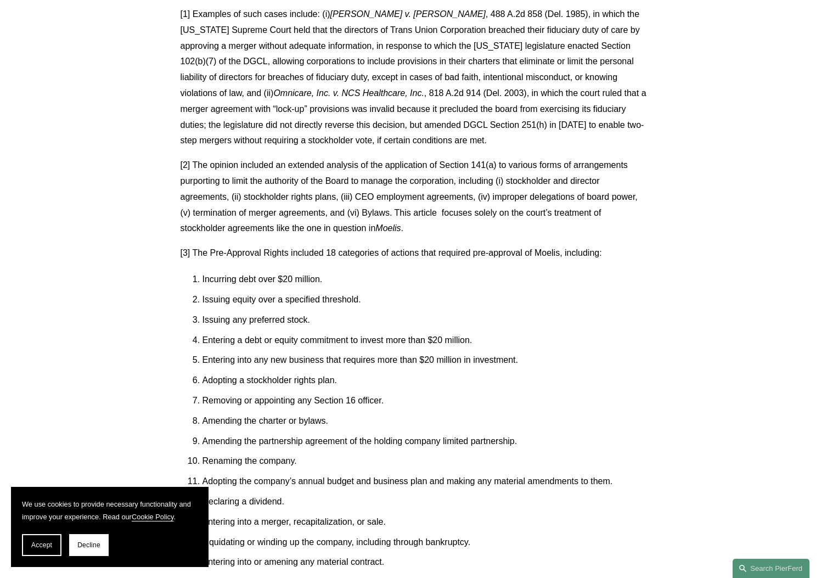
scroll to position [2624, 0]
